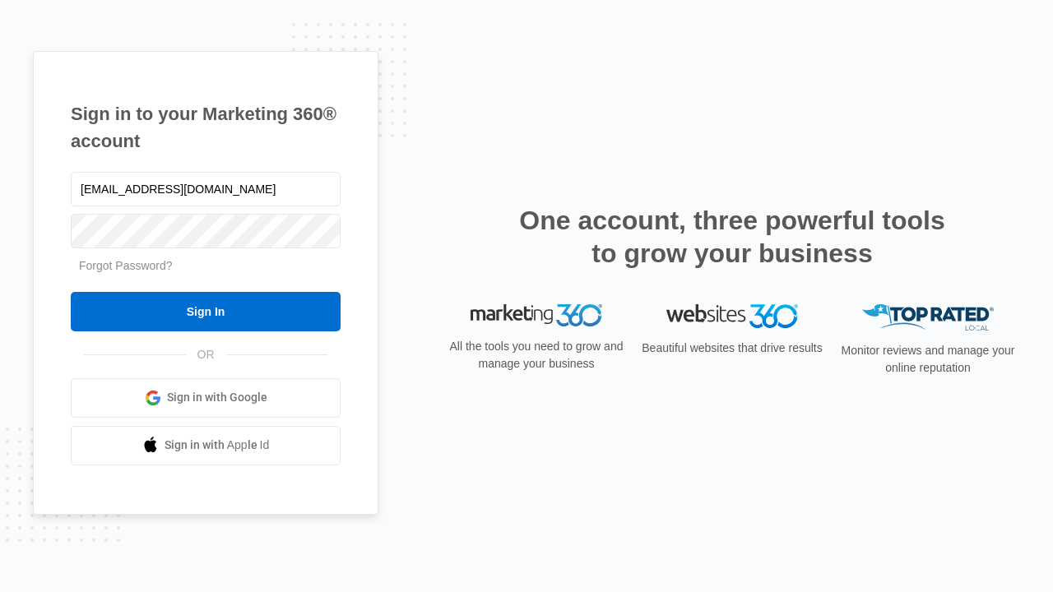
type input "[EMAIL_ADDRESS][DOMAIN_NAME]"
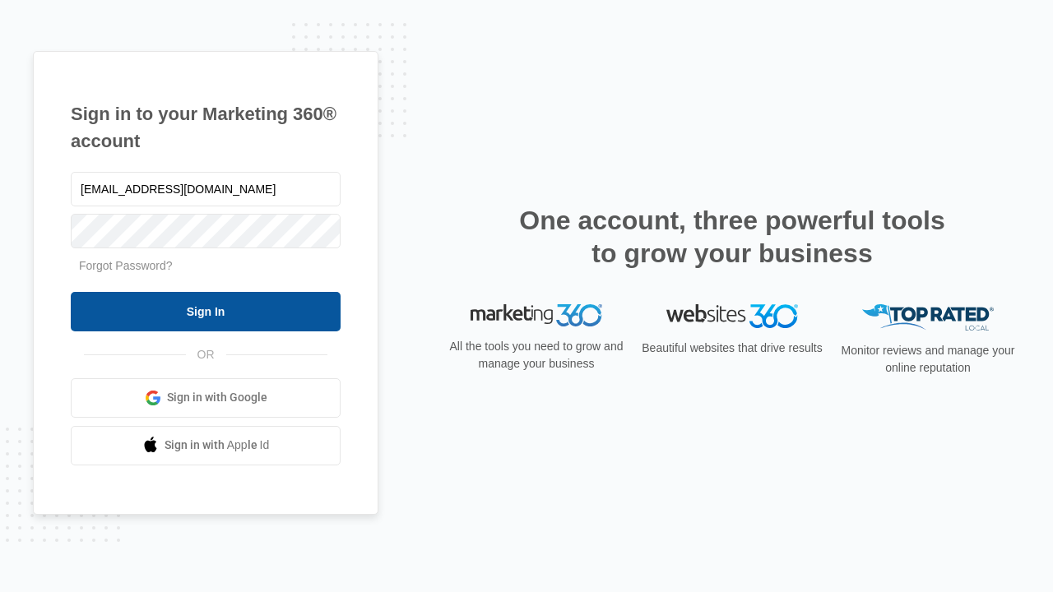
click at [206, 311] on input "Sign In" at bounding box center [206, 311] width 270 height 39
